Goal: Information Seeking & Learning: Learn about a topic

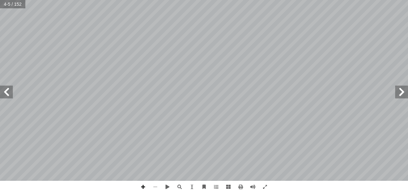
click at [400, 93] on span at bounding box center [401, 92] width 13 height 13
click at [6, 95] on span at bounding box center [6, 92] width 13 height 13
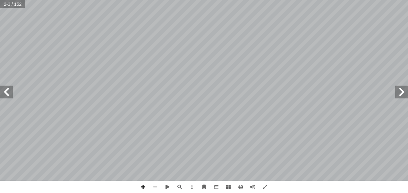
click at [6, 95] on span at bounding box center [6, 92] width 13 height 13
click at [403, 93] on span at bounding box center [401, 92] width 13 height 13
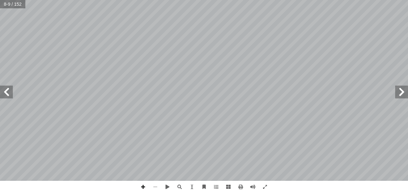
click at [403, 93] on span at bounding box center [401, 92] width 13 height 13
click at [8, 94] on span at bounding box center [6, 92] width 13 height 13
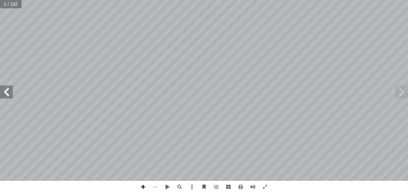
click at [8, 94] on span at bounding box center [6, 92] width 13 height 13
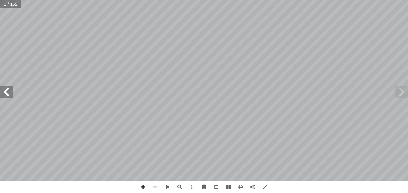
click at [8, 94] on span at bounding box center [6, 92] width 13 height 13
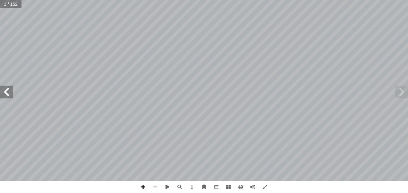
click at [8, 94] on span at bounding box center [6, 92] width 13 height 13
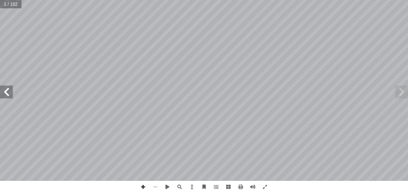
click at [8, 94] on span at bounding box center [6, 92] width 13 height 13
click at [242, 186] on span at bounding box center [241, 187] width 12 height 12
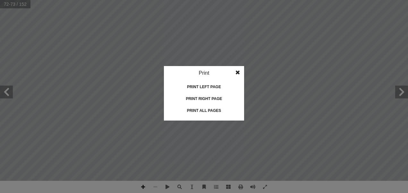
click at [205, 109] on div "Print all pages" at bounding box center [204, 111] width 64 height 10
click at [239, 68] on span at bounding box center [238, 72] width 12 height 13
